Goal: Information Seeking & Learning: Learn about a topic

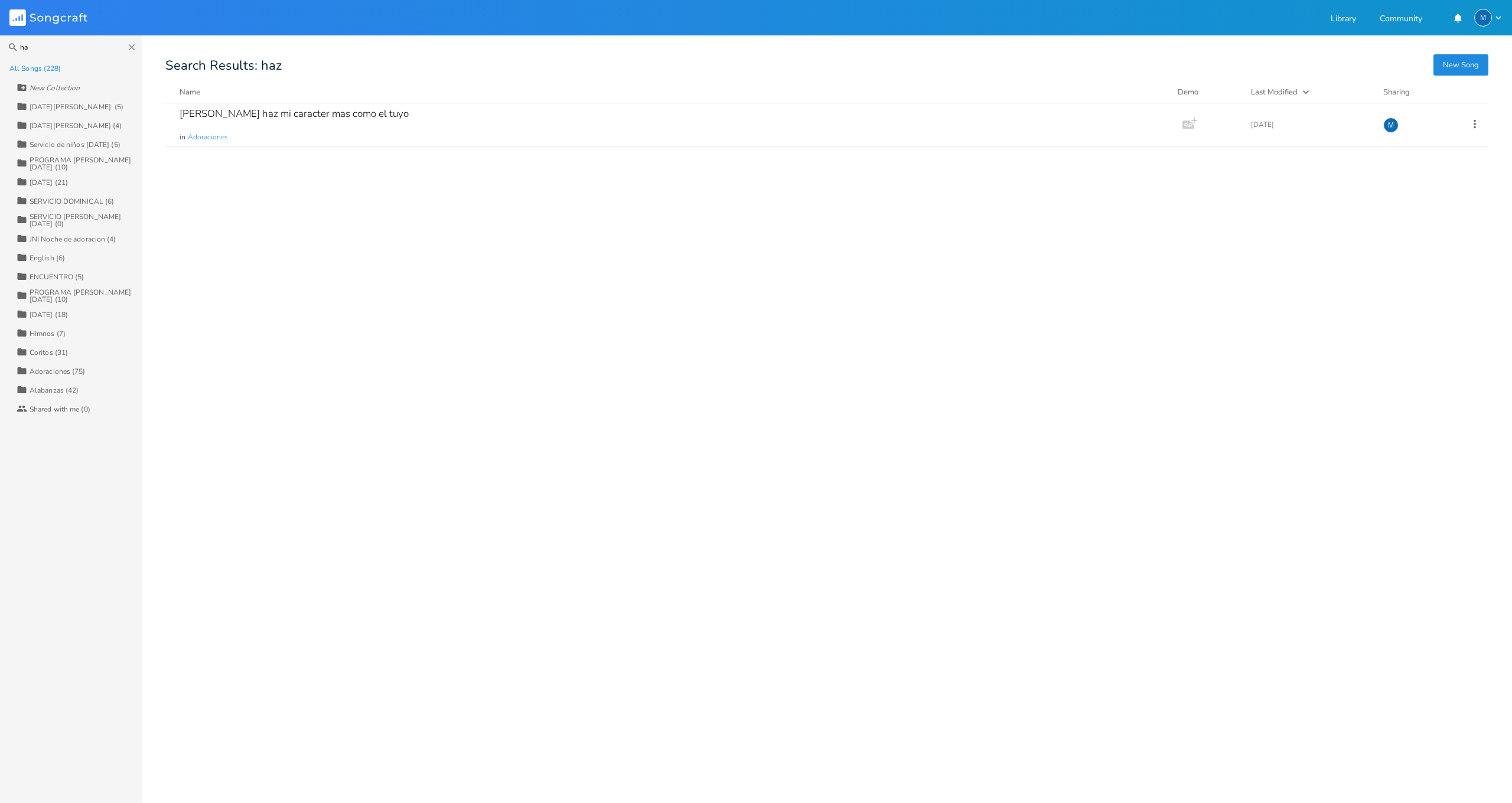
type input "h"
type input "adonai"
click at [305, 123] on div "3. Has cambiado mi lamento en baile (Oh Adonai) in [GEOGRAPHIC_DATA], [DATE][PE…" at bounding box center [671, 125] width 984 height 43
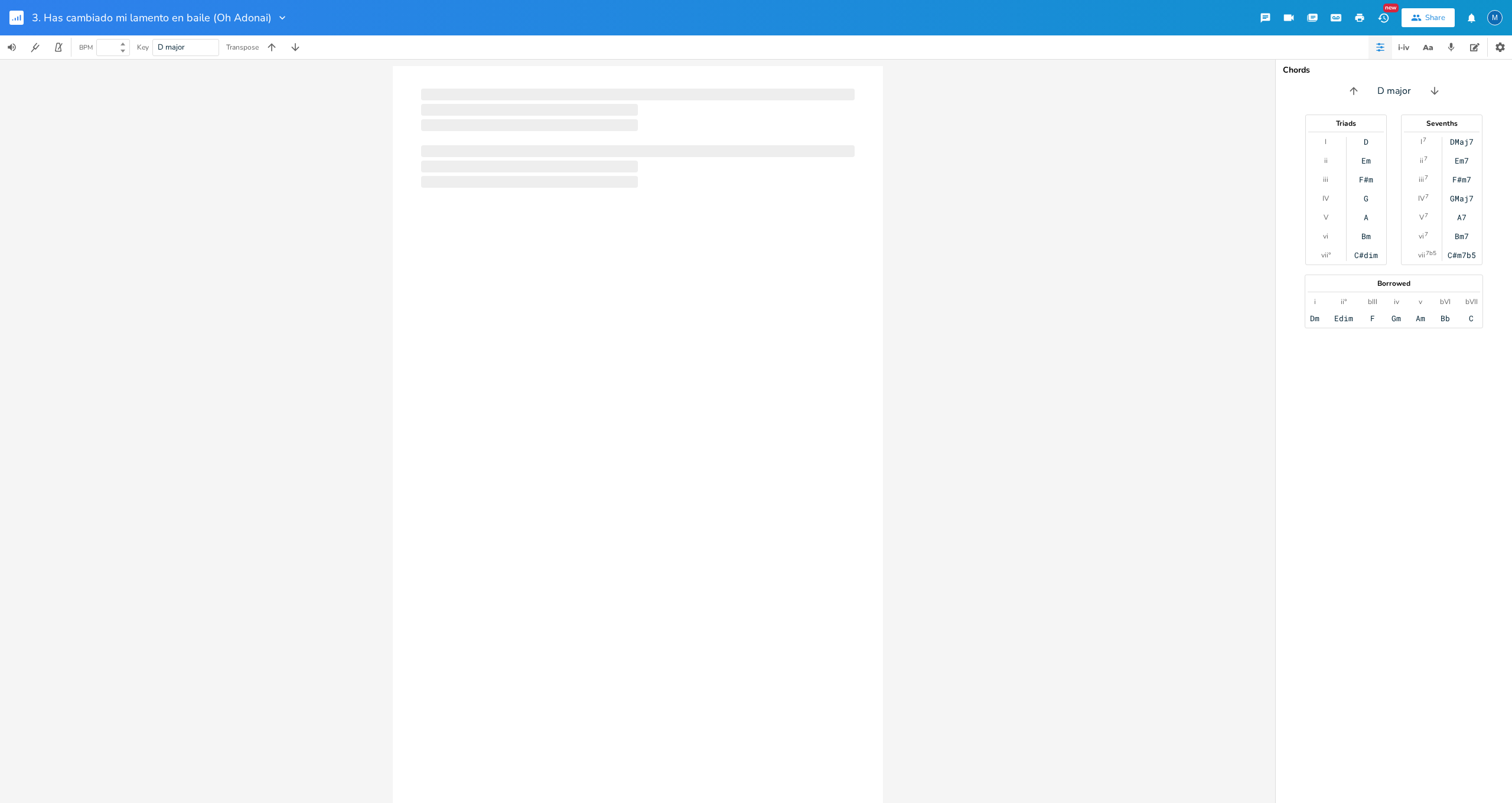
type input "100"
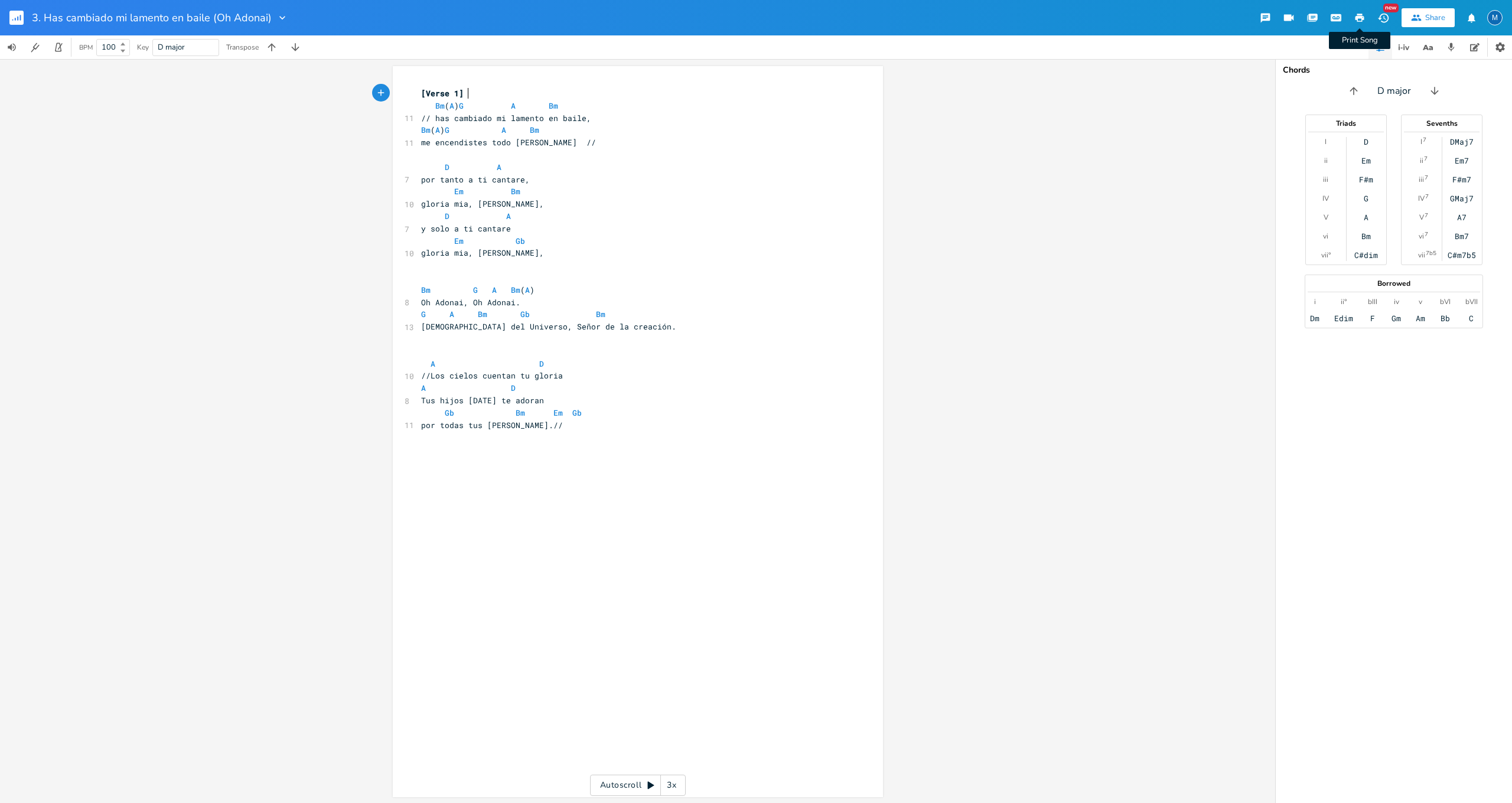
click at [1362, 20] on icon "button" at bounding box center [1360, 17] width 9 height 8
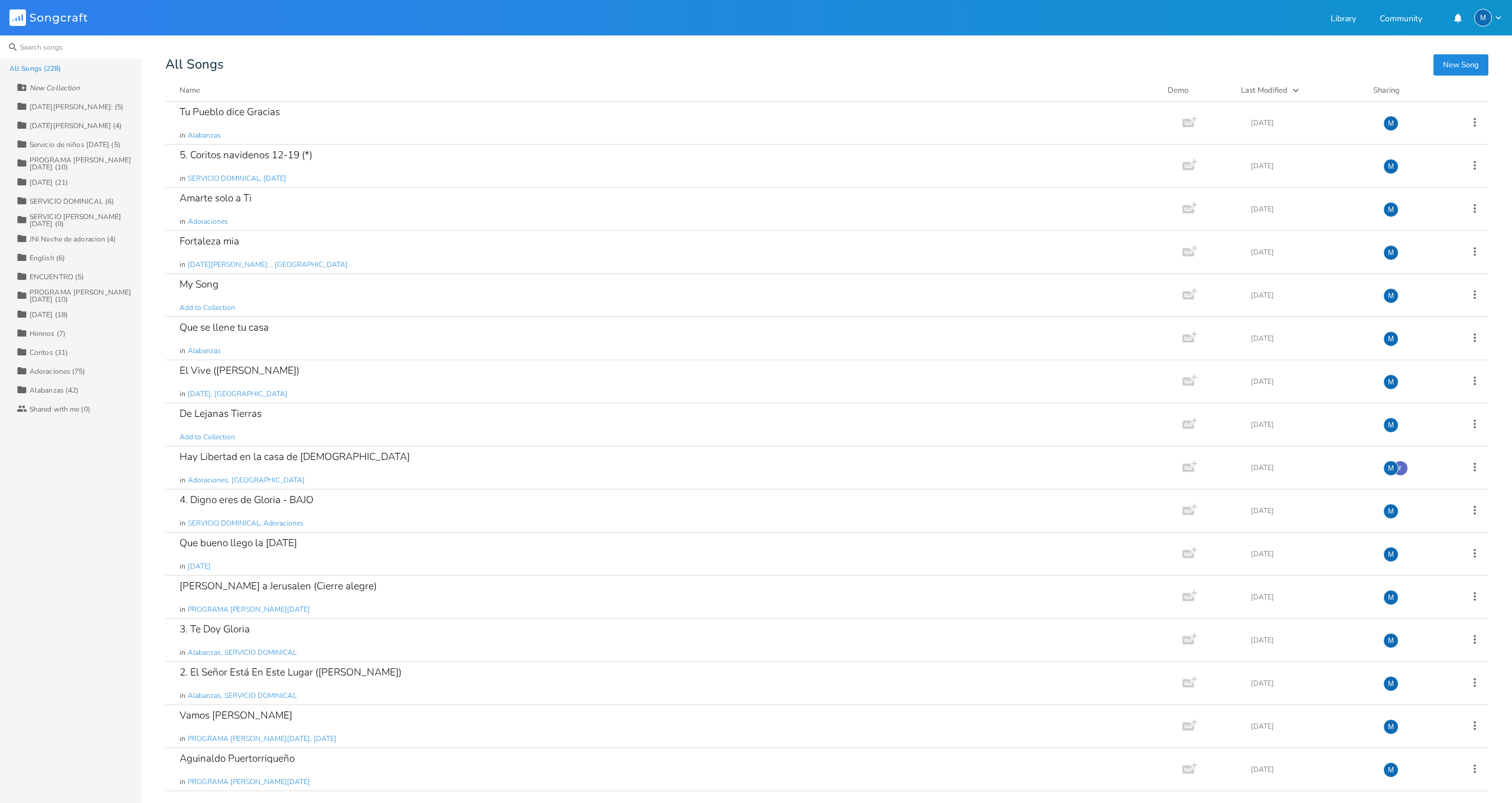
click at [30, 49] on input at bounding box center [71, 47] width 142 height 24
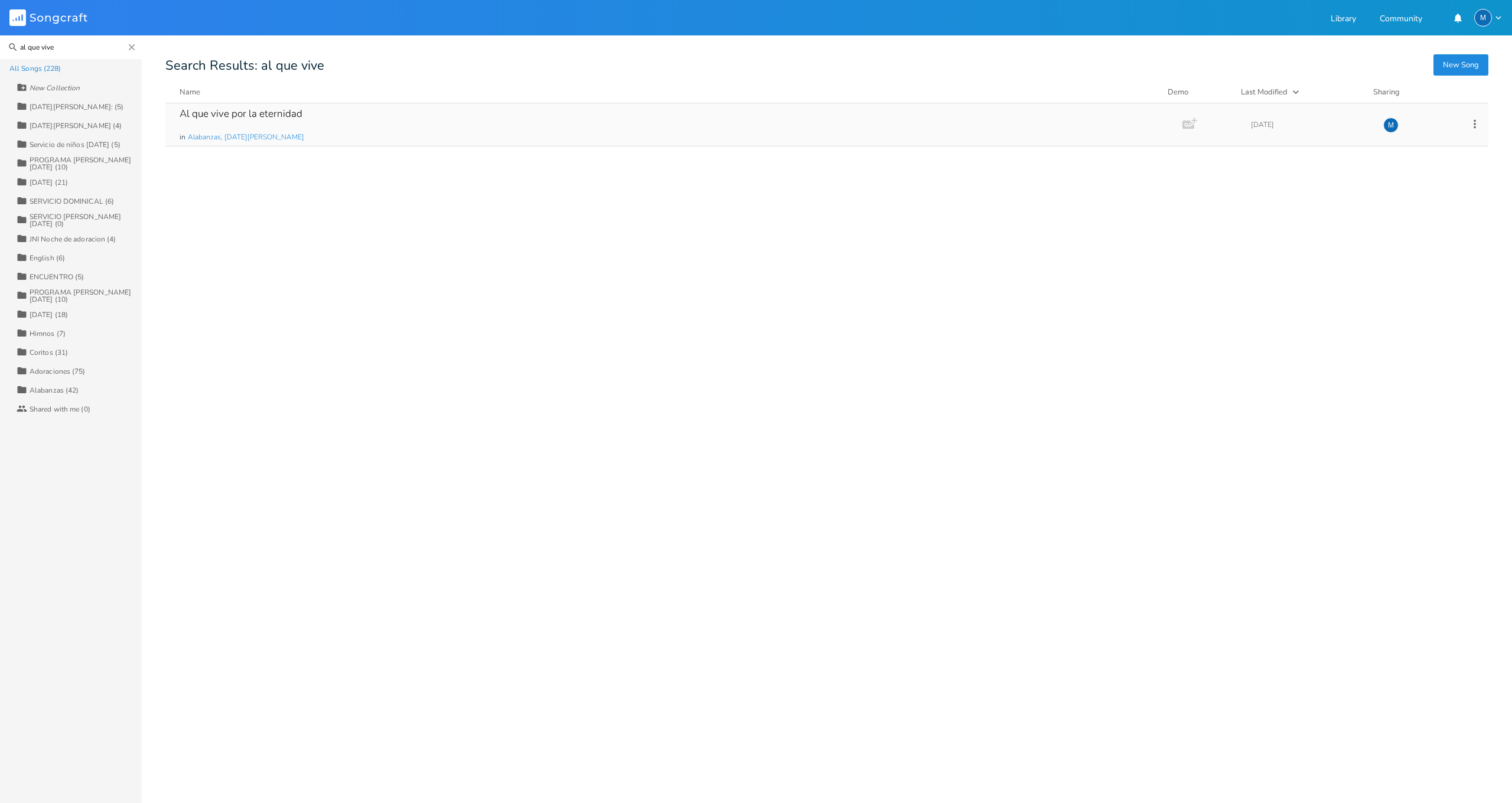
type input "al que vive"
click at [224, 120] on div "Al que vive por la eternidad in [GEOGRAPHIC_DATA], [DATE][PERSON_NAME]" at bounding box center [671, 125] width 984 height 43
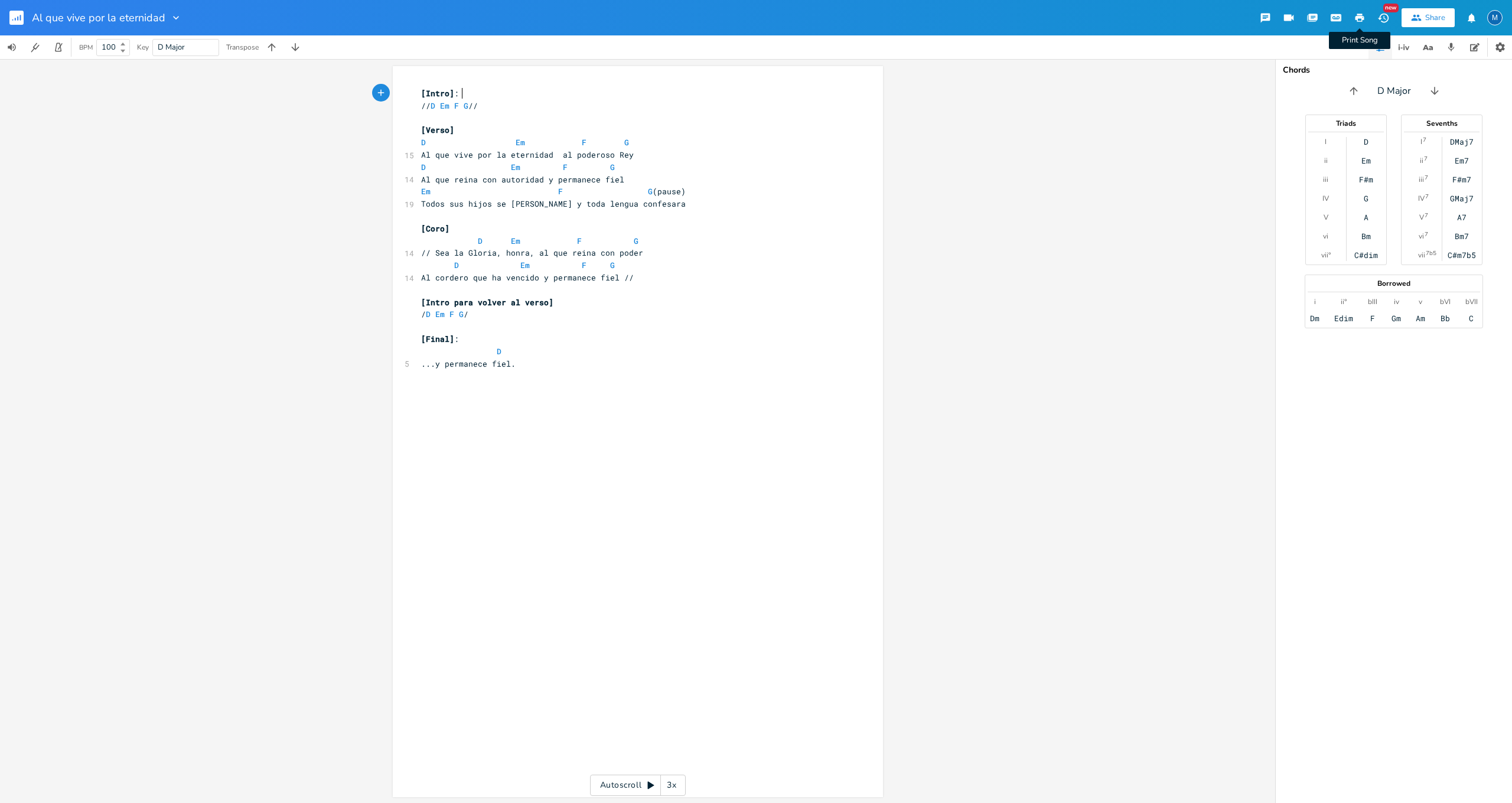
click at [1364, 18] on icon "button" at bounding box center [1360, 17] width 9 height 8
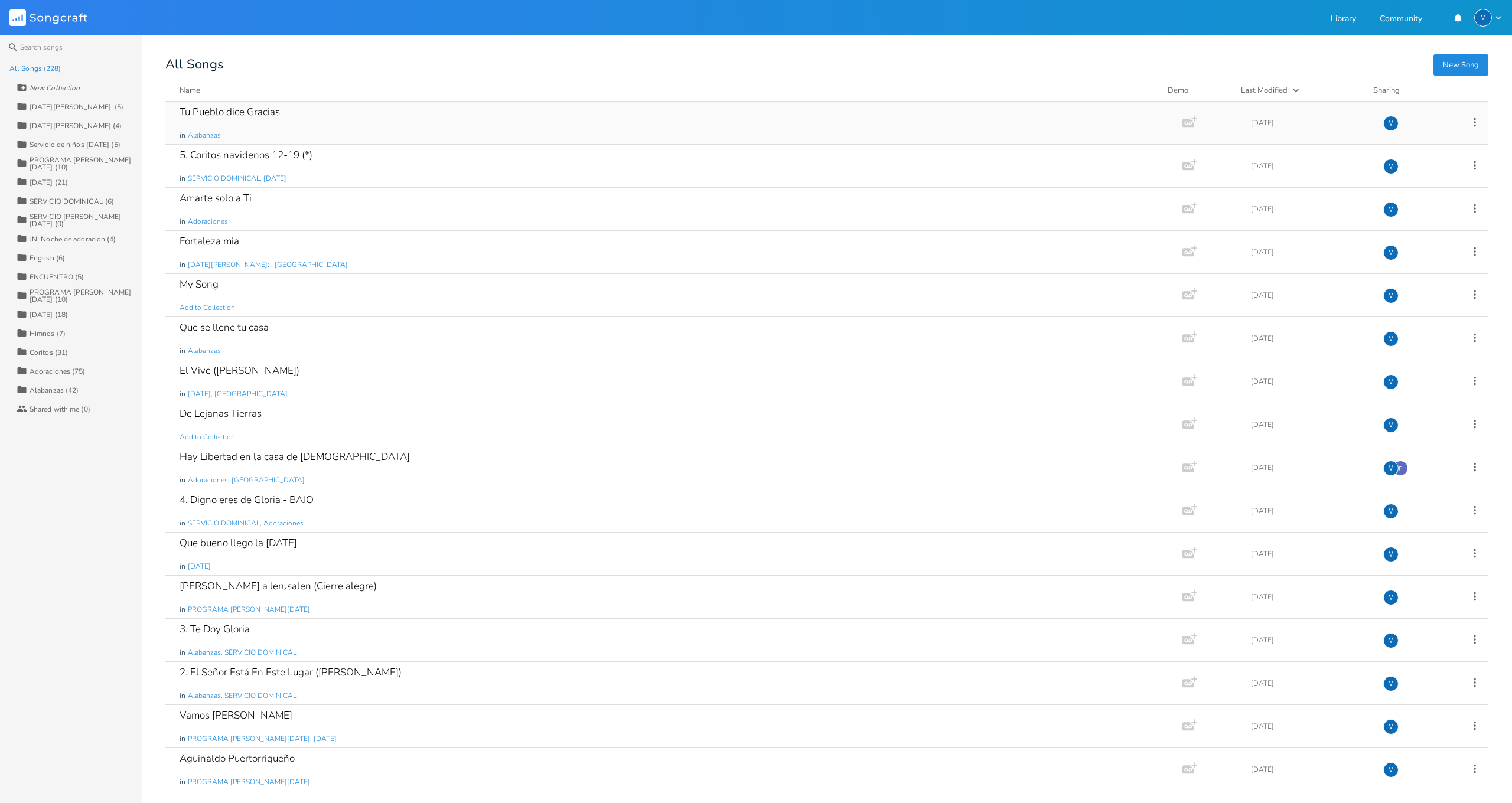
click at [246, 123] on div "Tu Pueblo dice Gracias in [GEOGRAPHIC_DATA]" at bounding box center [671, 123] width 984 height 43
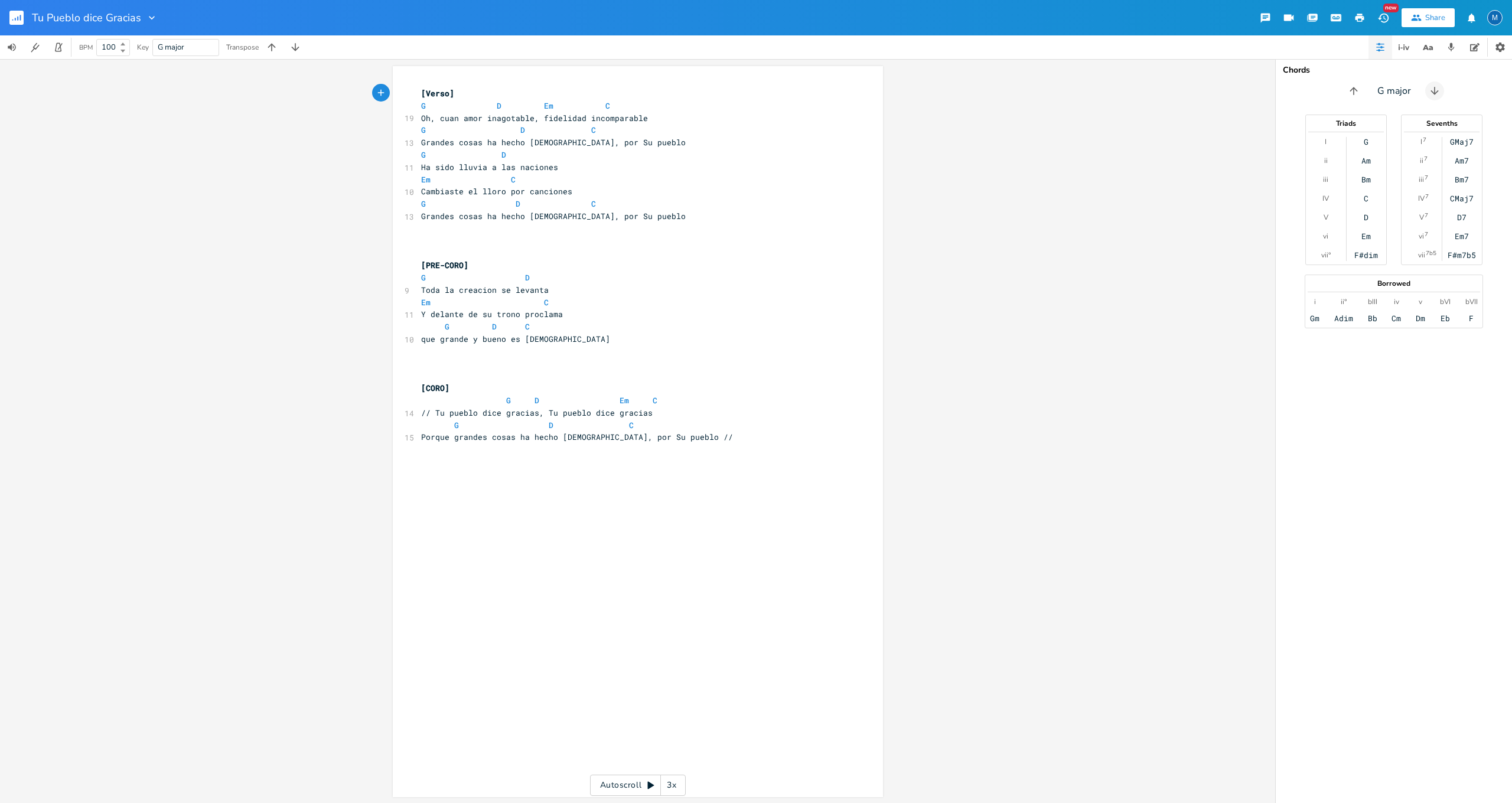
click at [1436, 94] on icon "button" at bounding box center [1435, 91] width 12 height 12
click at [1436, 94] on icon "button" at bounding box center [1437, 91] width 12 height 12
click at [1436, 94] on icon "button" at bounding box center [1433, 91] width 12 height 12
click at [1436, 94] on icon "button" at bounding box center [1436, 90] width 7 height 7
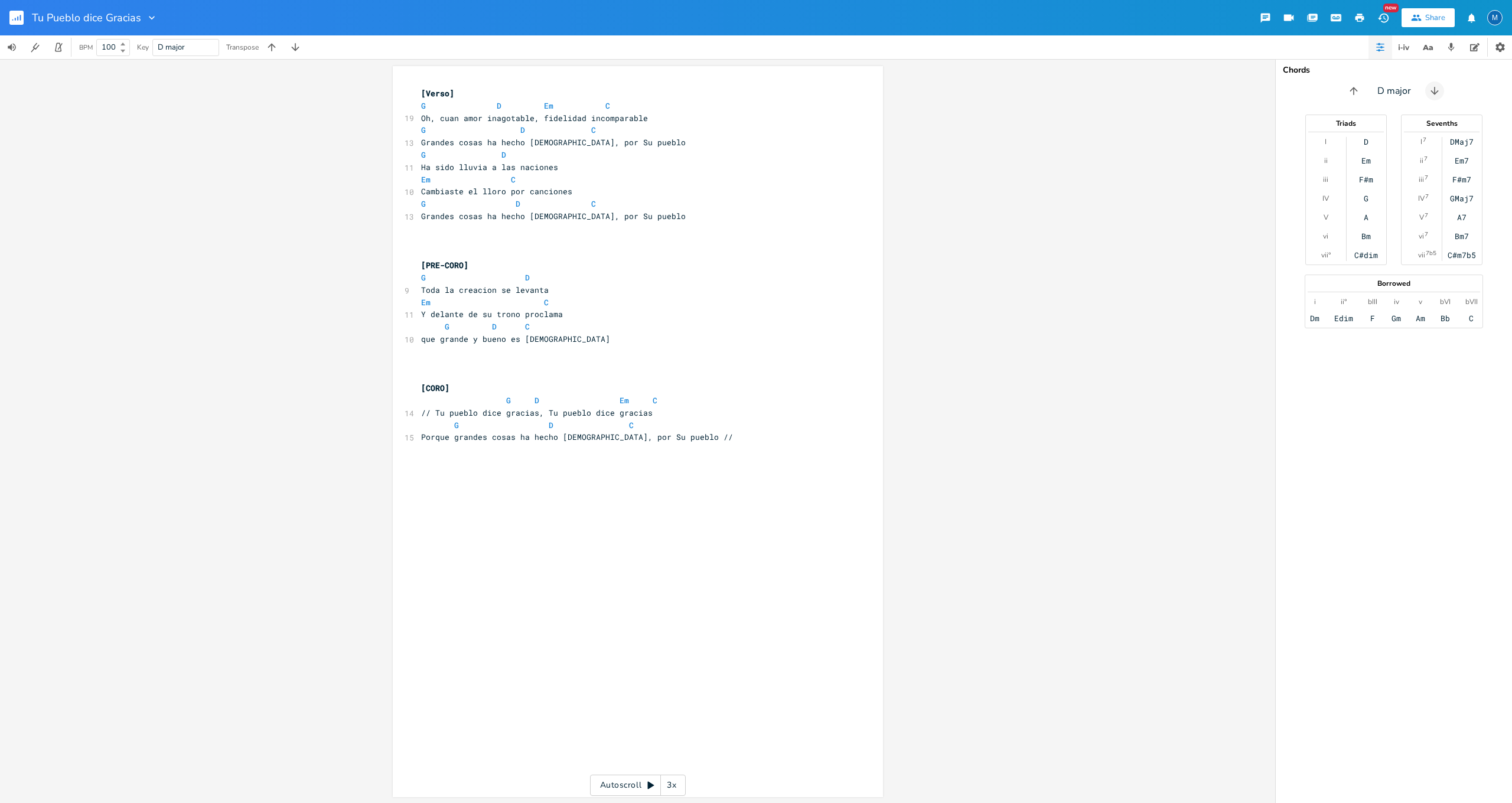
click at [1436, 94] on icon "button" at bounding box center [1435, 91] width 12 height 12
click at [272, 46] on icon "button" at bounding box center [271, 47] width 7 height 7
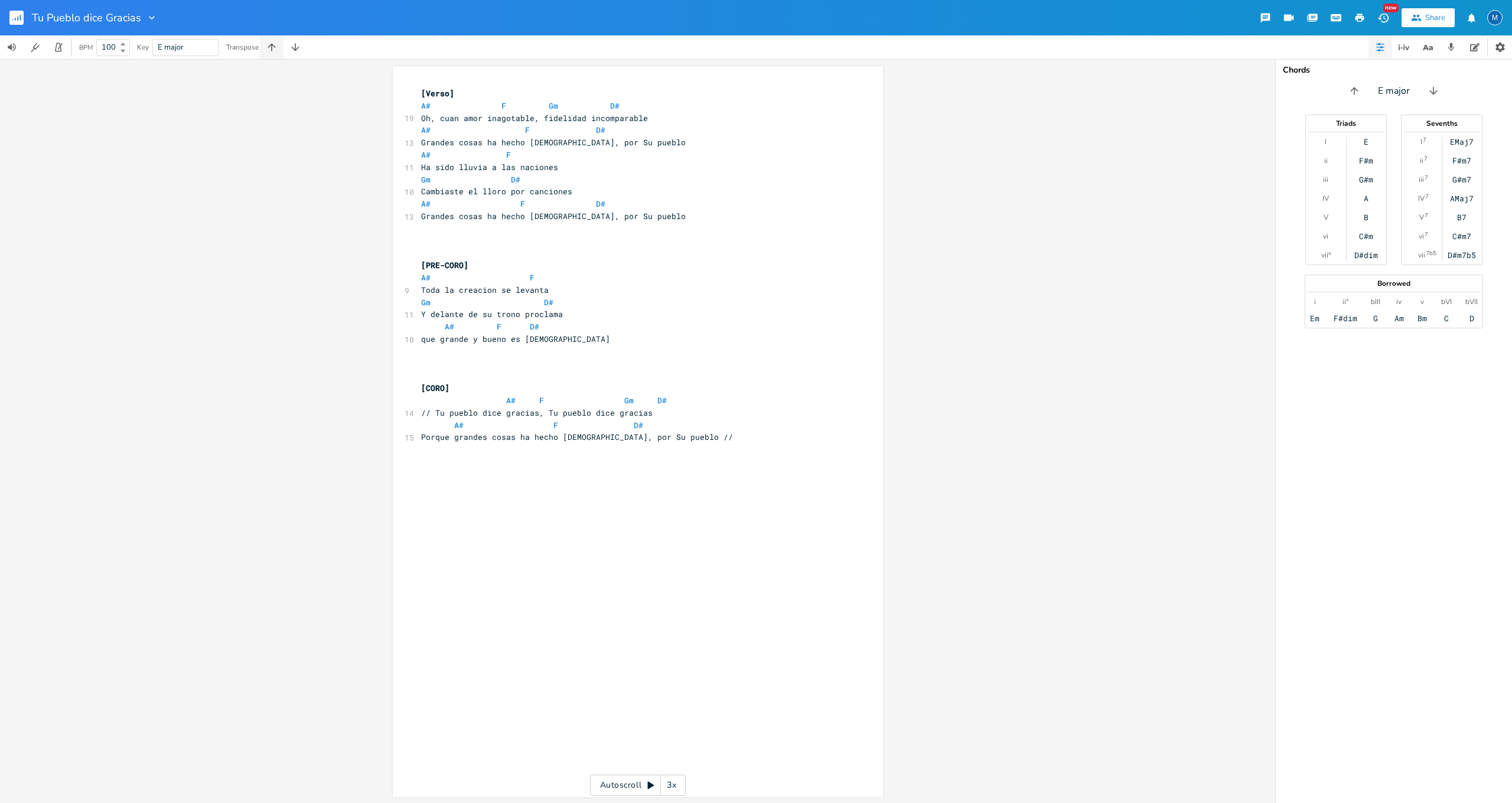
click at [272, 46] on icon "button" at bounding box center [271, 47] width 7 height 7
click at [1362, 20] on icon "button" at bounding box center [1360, 17] width 9 height 8
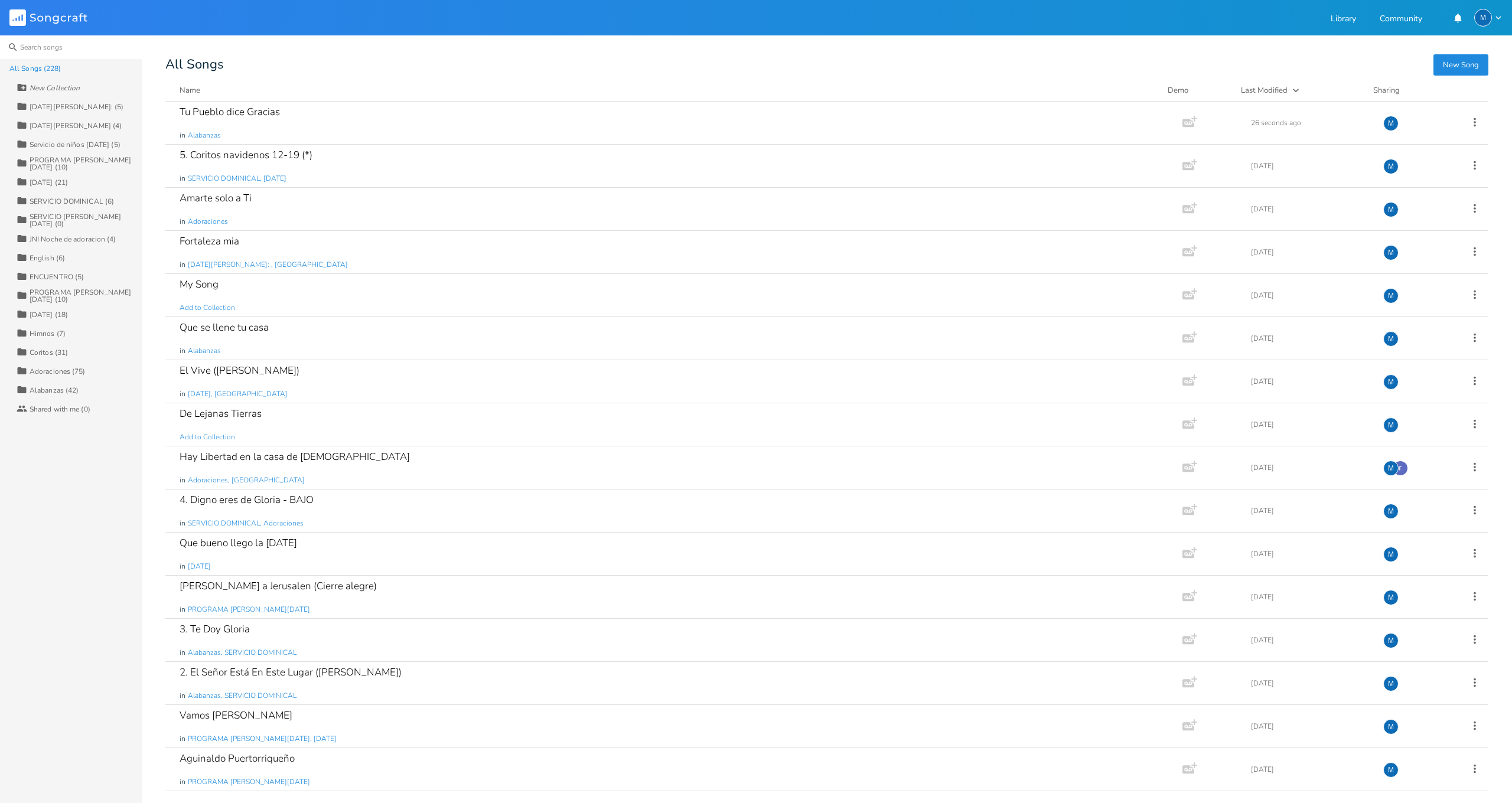
click at [40, 50] on input at bounding box center [71, 47] width 142 height 24
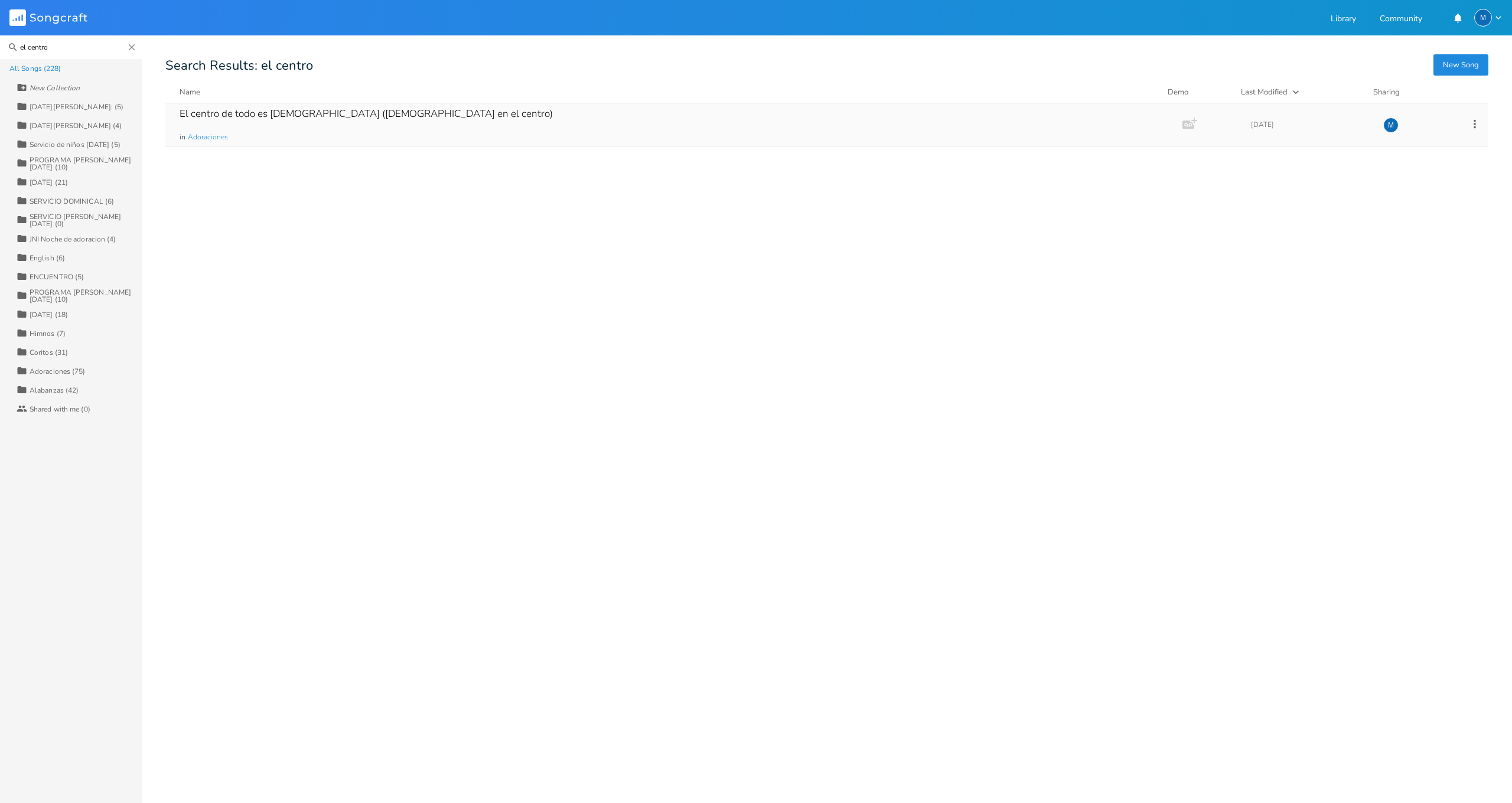
type input "el centro"
click at [276, 127] on div "El centro de todo es [DEMOGRAPHIC_DATA] ([DEMOGRAPHIC_DATA] en el centro) in Ad…" at bounding box center [671, 125] width 984 height 43
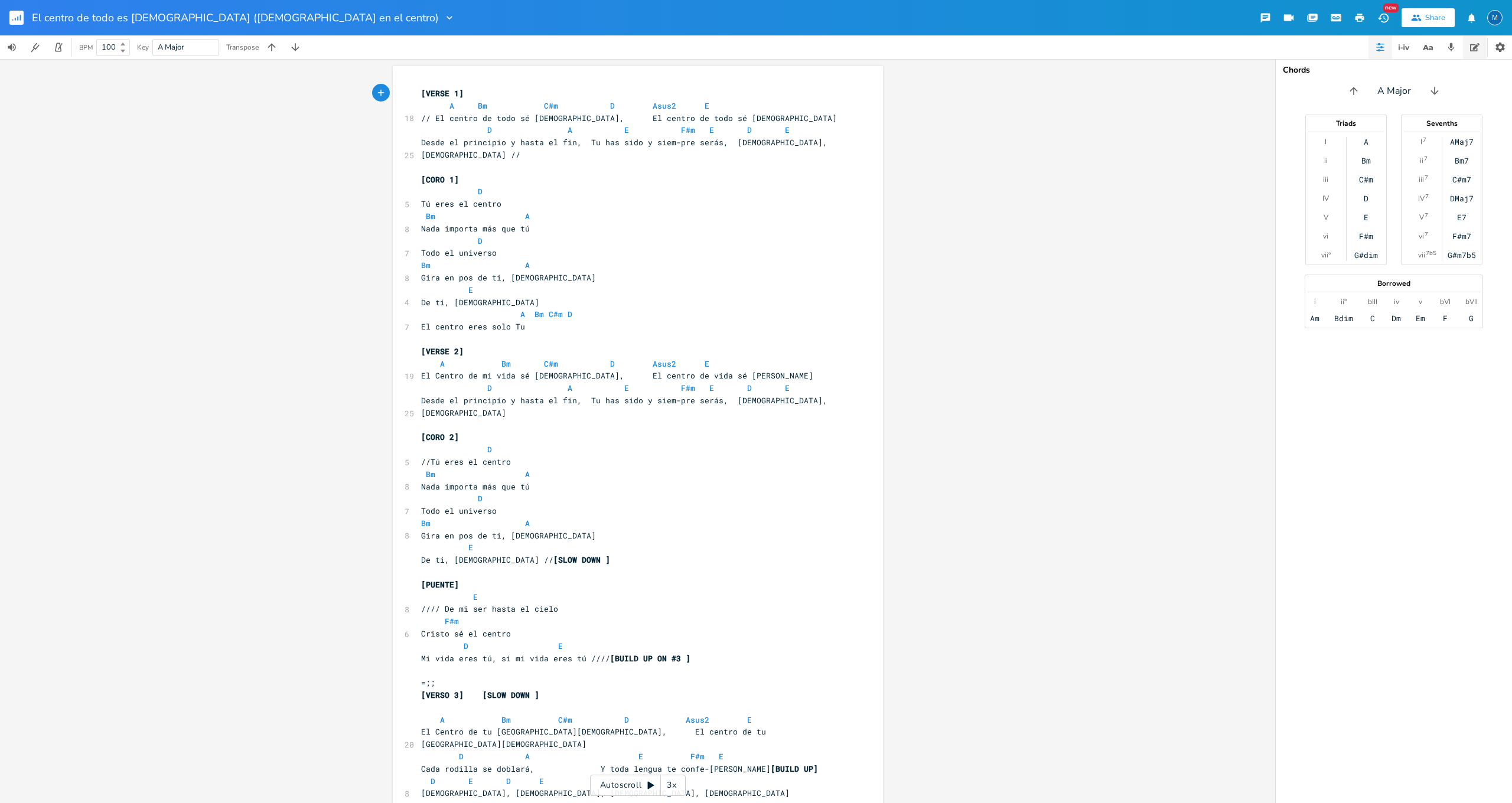
scroll to position [0, 1]
click at [1358, 21] on icon "button" at bounding box center [1360, 17] width 9 height 8
click at [1361, 17] on icon "button" at bounding box center [1360, 17] width 9 height 8
